Goal: Transaction & Acquisition: Purchase product/service

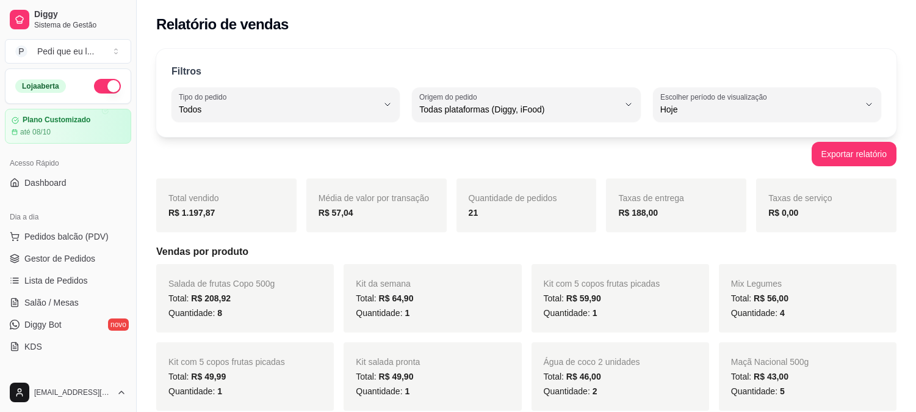
select select "ALL"
select select "0"
click at [59, 252] on span "Gestor de Pedidos" at bounding box center [59, 258] width 71 height 12
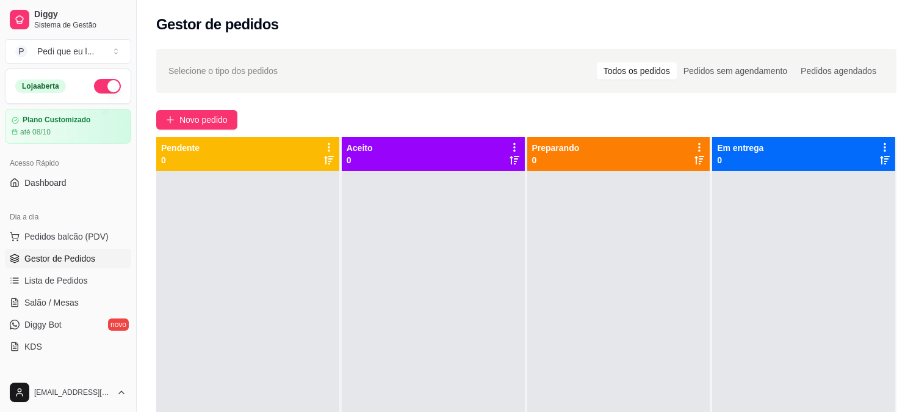
click at [205, 106] on div "Selecione o tipo dos pedidos Todos os pedidos Pedidos sem agendamento Pedidos a…" at bounding box center [527, 302] width 780 height 521
click at [198, 115] on span "Novo pedido" at bounding box center [204, 119] width 48 height 13
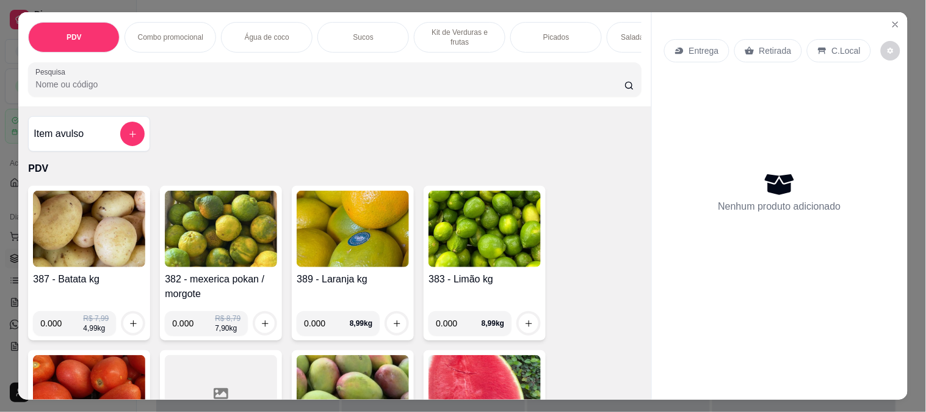
click at [132, 90] on input "Pesquisa" at bounding box center [329, 84] width 589 height 12
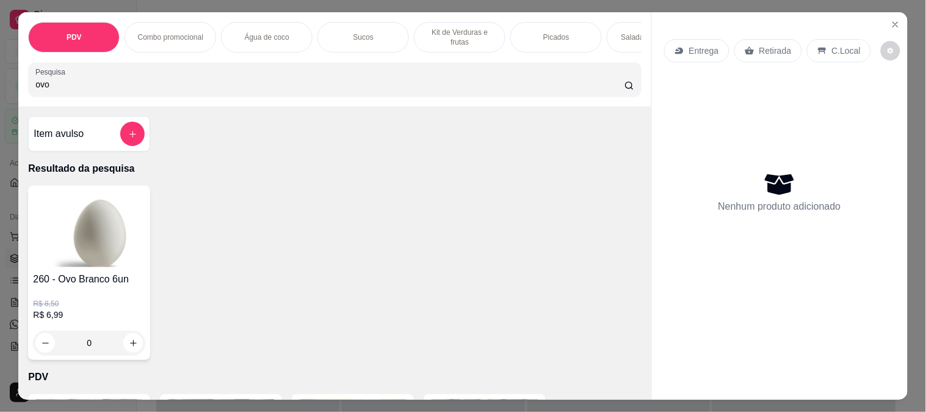
type input "ovo"
click at [129, 346] on icon "increase-product-quantity" at bounding box center [133, 342] width 9 height 9
type input "2"
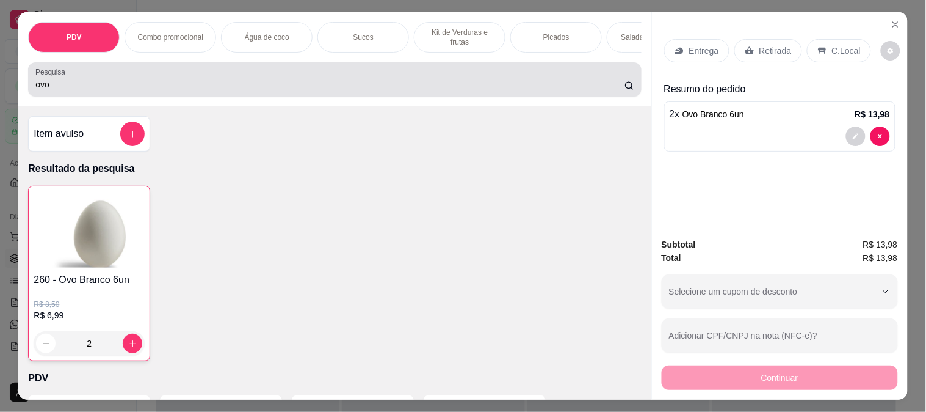
drag, startPoint x: 107, startPoint y: 98, endPoint x: 0, endPoint y: 90, distance: 107.7
click at [0, 90] on div "PDV Combo promocional Água de coco Sucos Kit de Verduras e frutas Picados Salad…" at bounding box center [463, 206] width 926 height 412
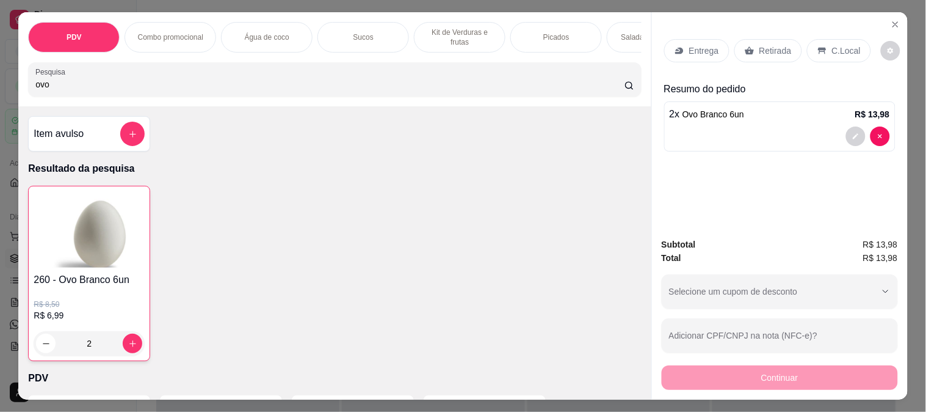
drag, startPoint x: 53, startPoint y: 90, endPoint x: 1, endPoint y: 101, distance: 52.6
click at [1, 101] on div "PDV Combo promocional Água de coco Sucos Kit de Verduras e frutas Picados Salad…" at bounding box center [463, 206] width 926 height 412
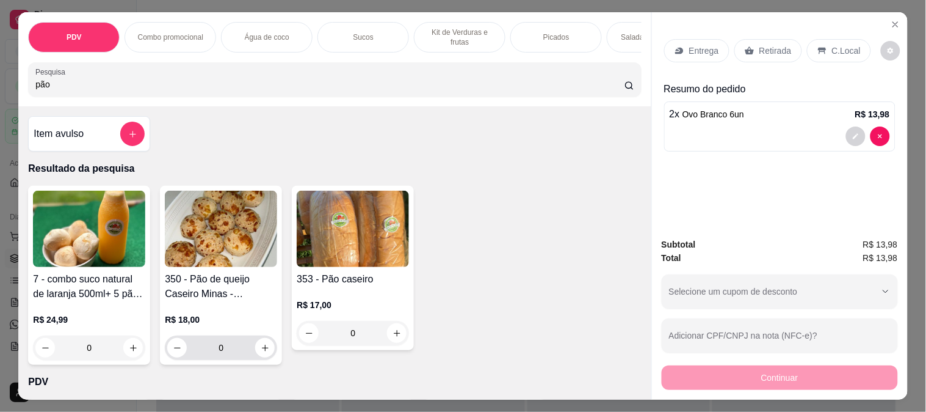
type input "pão"
click at [261, 350] on icon "increase-product-quantity" at bounding box center [265, 347] width 9 height 9
type input "1"
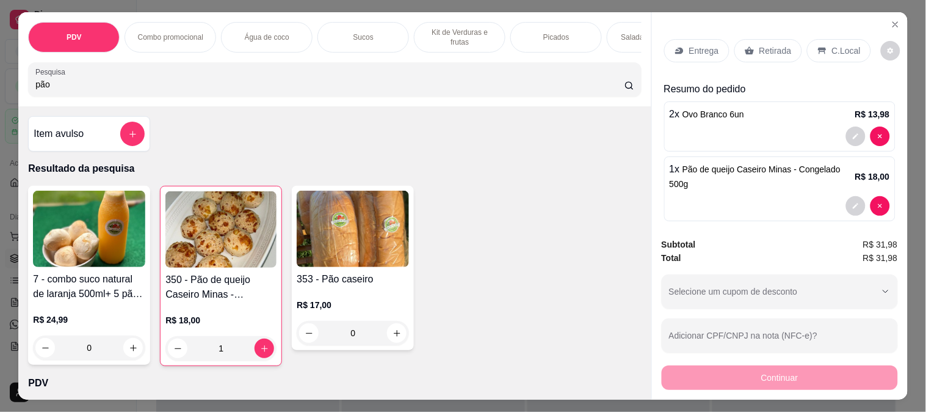
drag, startPoint x: 107, startPoint y: 90, endPoint x: 0, endPoint y: 76, distance: 108.4
click at [0, 76] on div "PDV Combo promocional Água de coco Sucos Kit de Verduras e frutas Picados Salad…" at bounding box center [463, 206] width 926 height 412
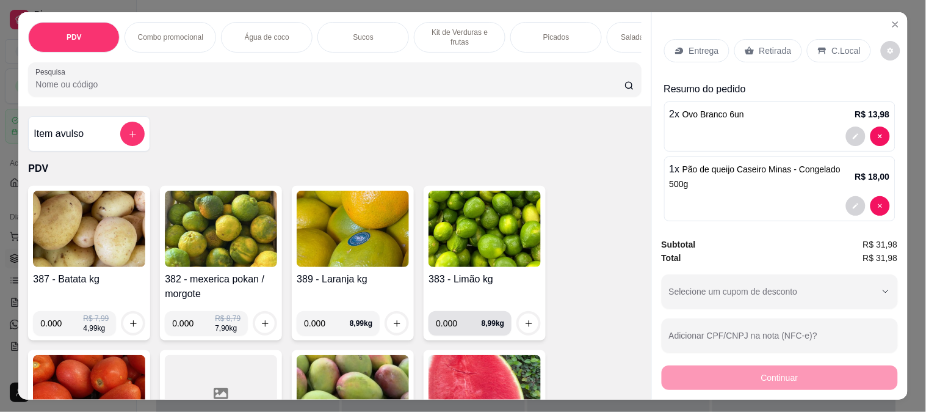
click at [458, 327] on input "0.000" at bounding box center [459, 323] width 46 height 24
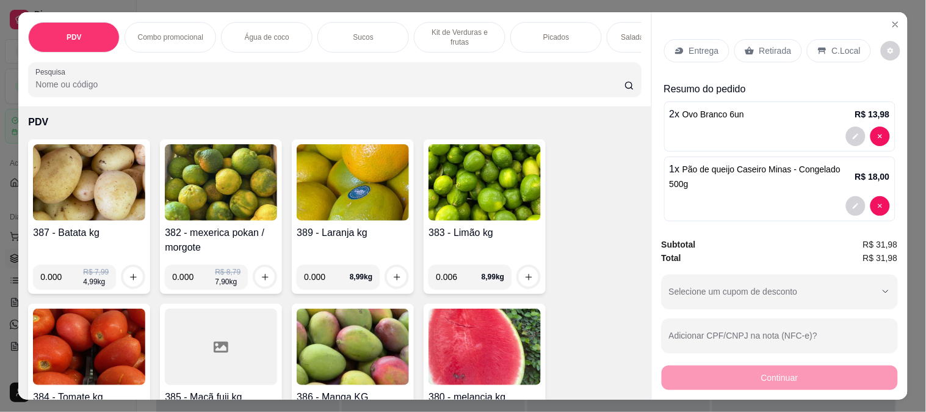
scroll to position [68, 0]
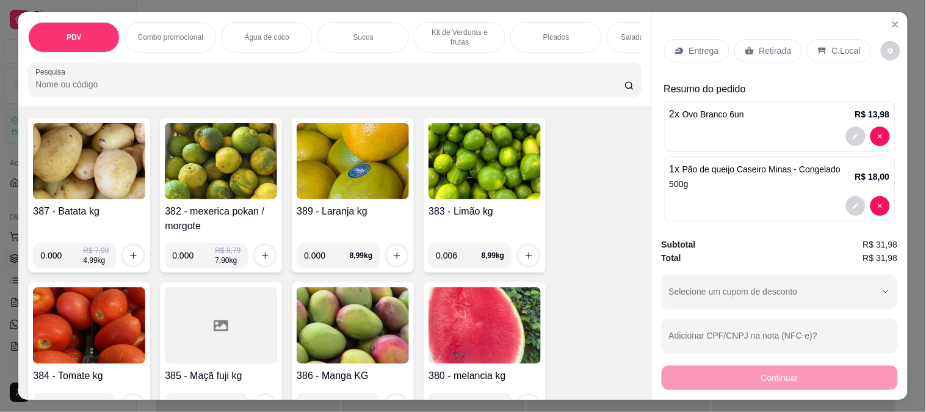
type input "0.006"
